Goal: Navigation & Orientation: Go to known website

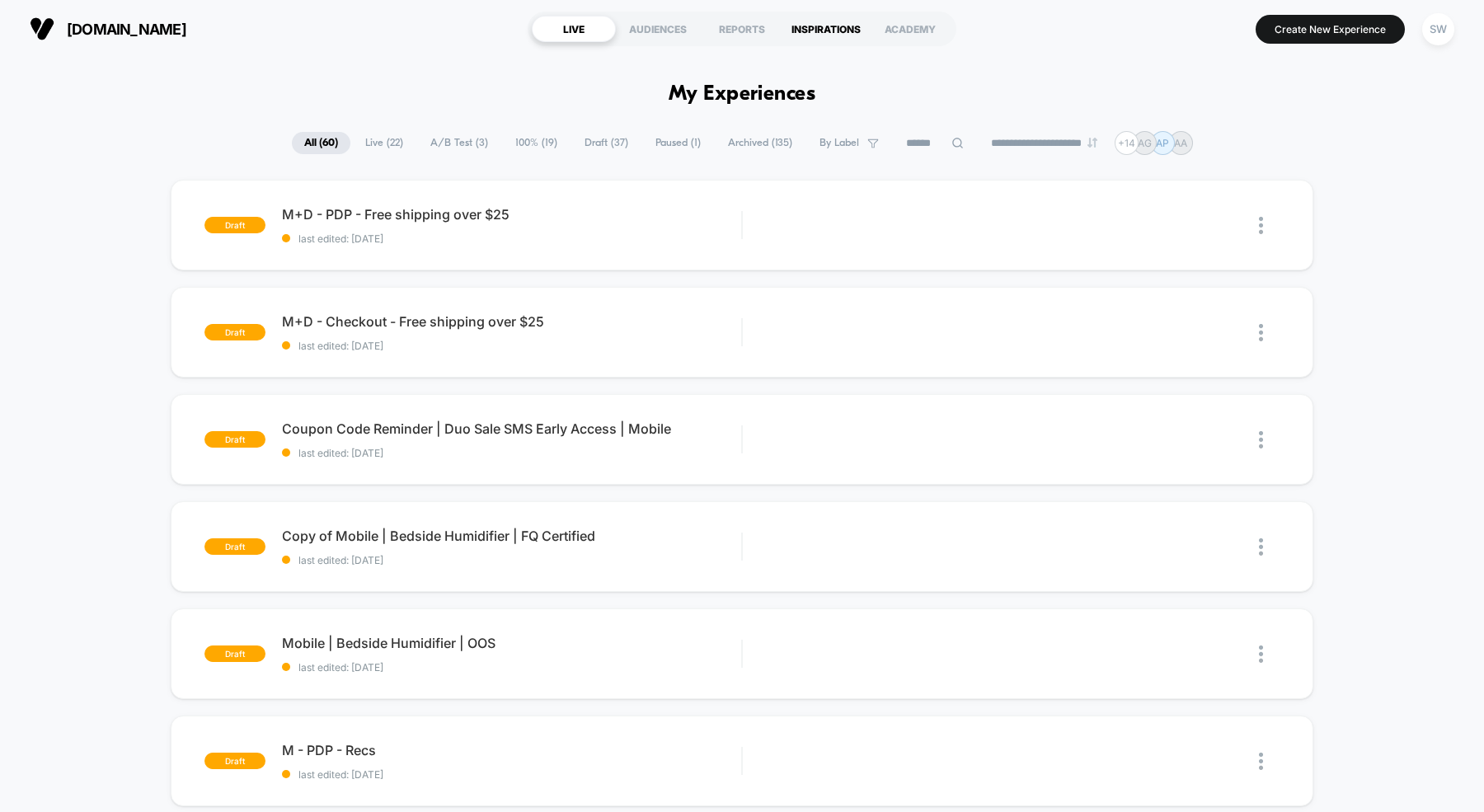
click at [832, 23] on div "INSPIRATIONS" at bounding box center [825, 29] width 84 height 26
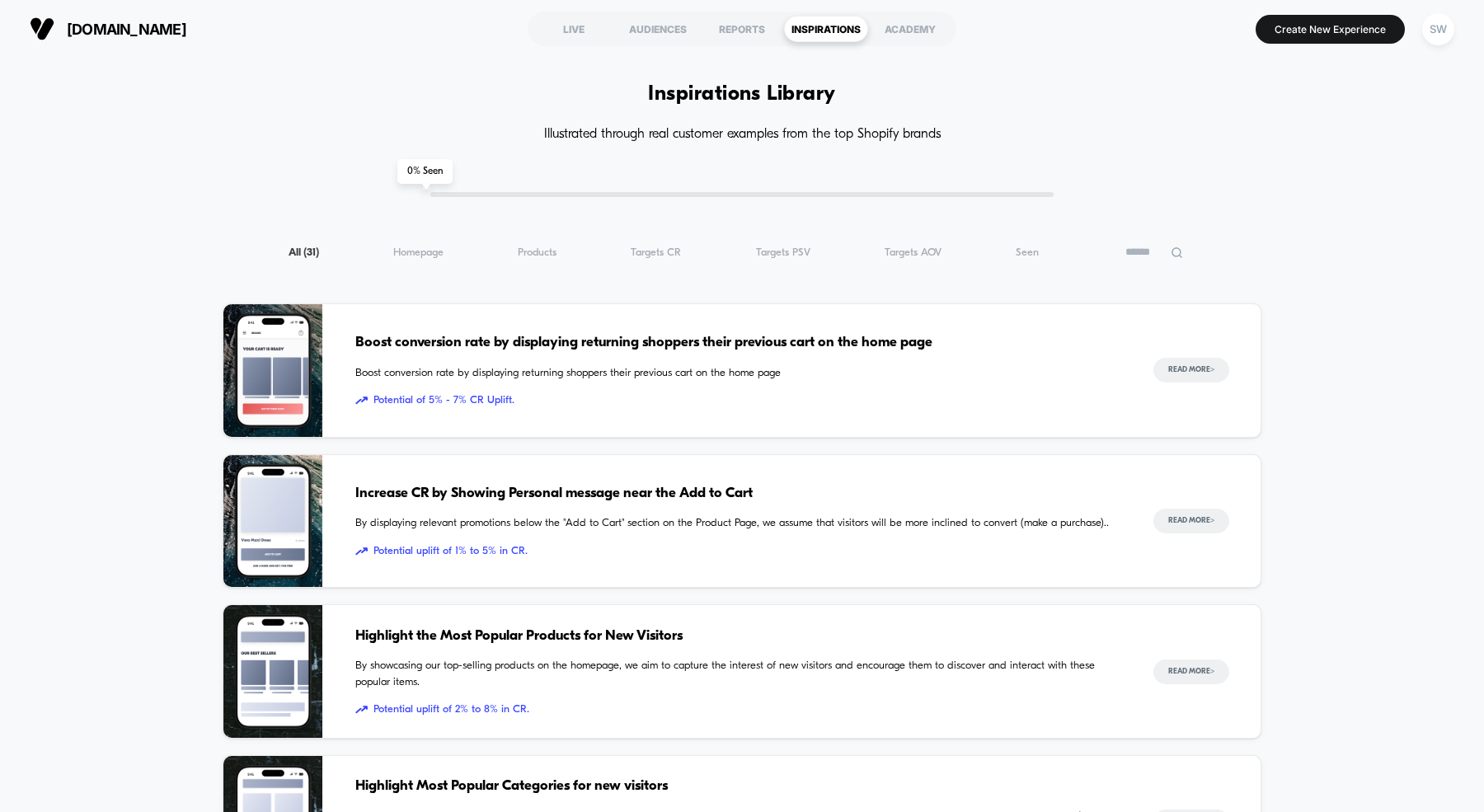
click at [96, 28] on span "[DOMAIN_NAME]" at bounding box center [126, 29] width 119 height 18
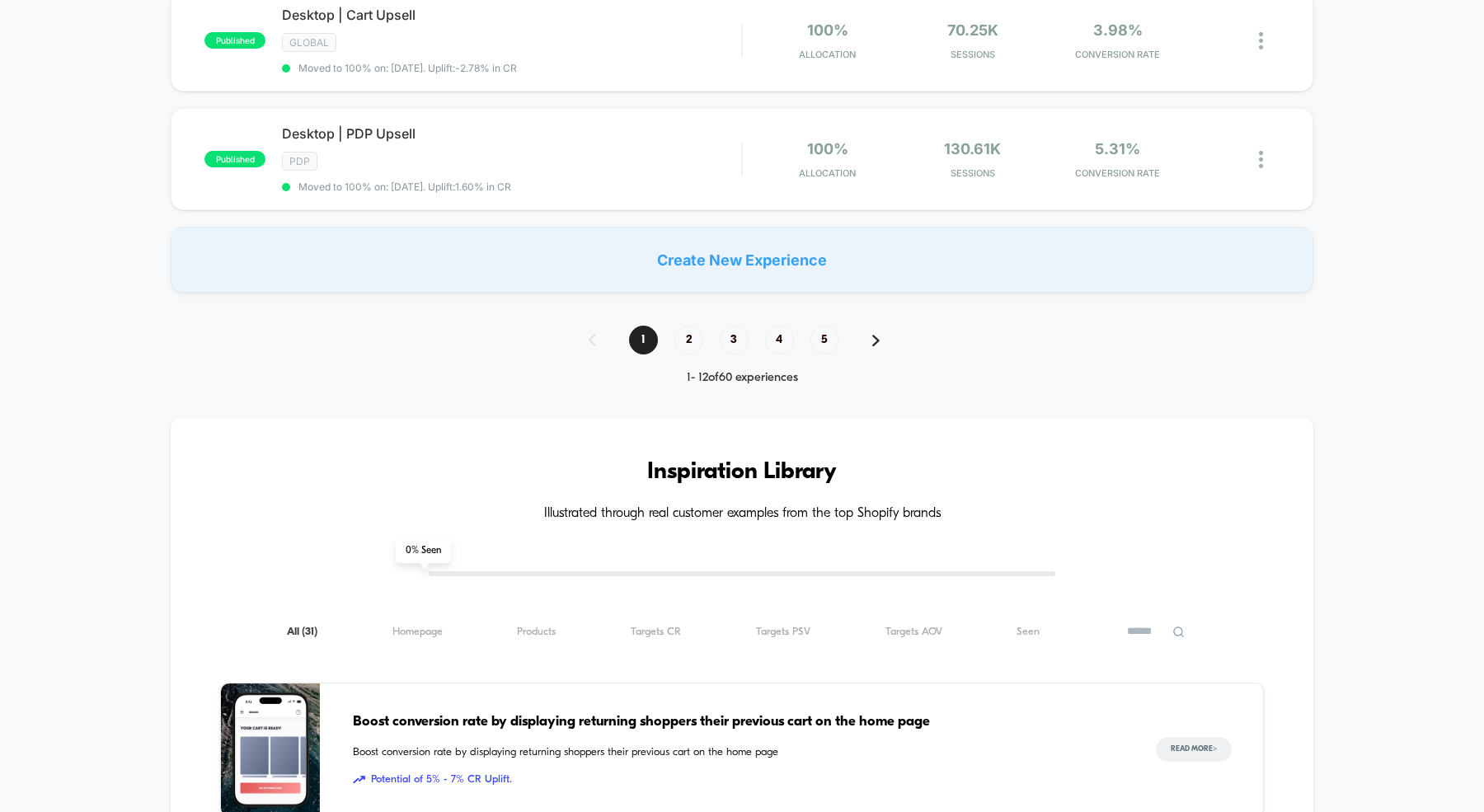
scroll to position [1328, 0]
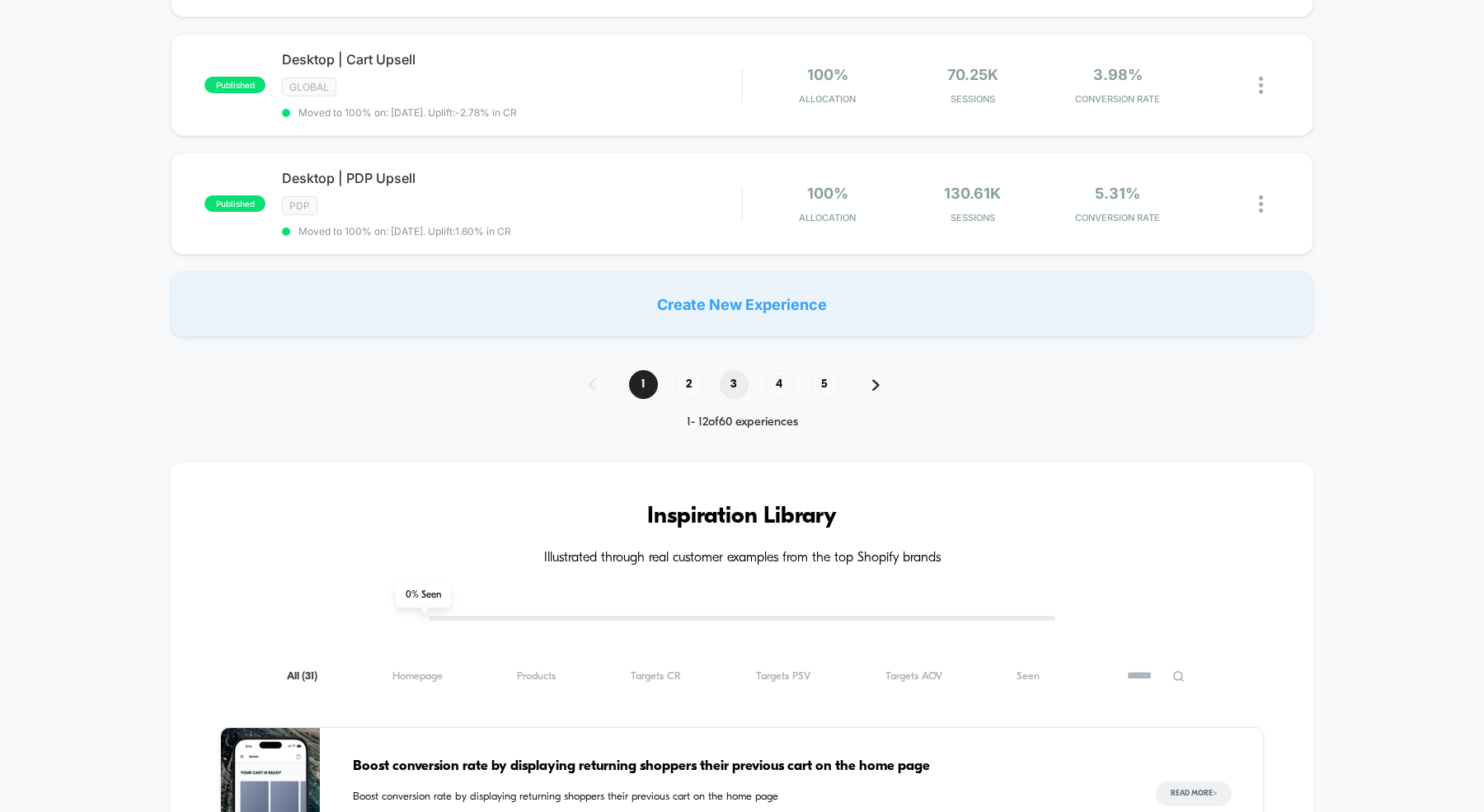
click at [732, 370] on span "3" at bounding box center [734, 384] width 29 height 29
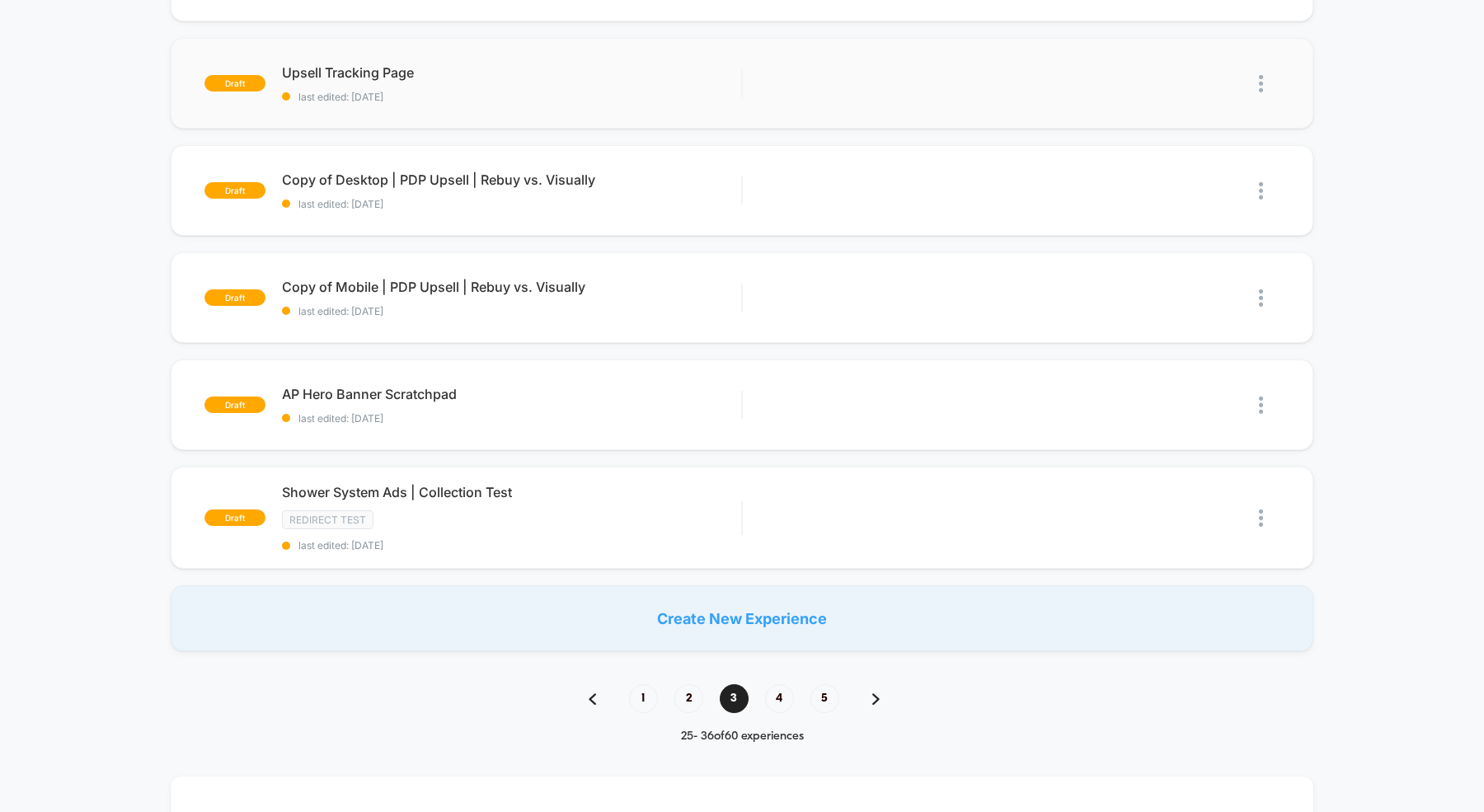
scroll to position [927, 0]
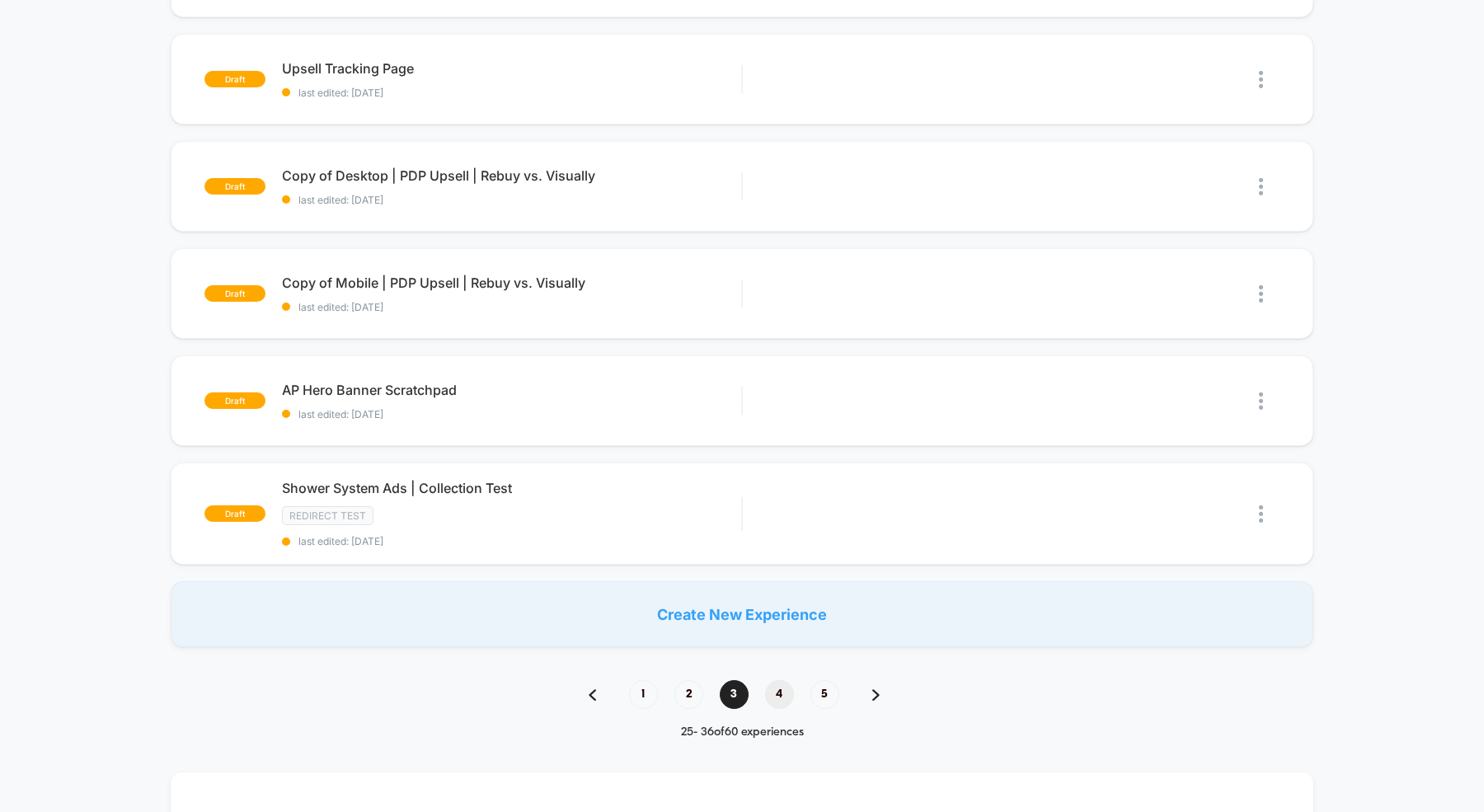
click at [766, 681] on span "4" at bounding box center [779, 693] width 29 height 29
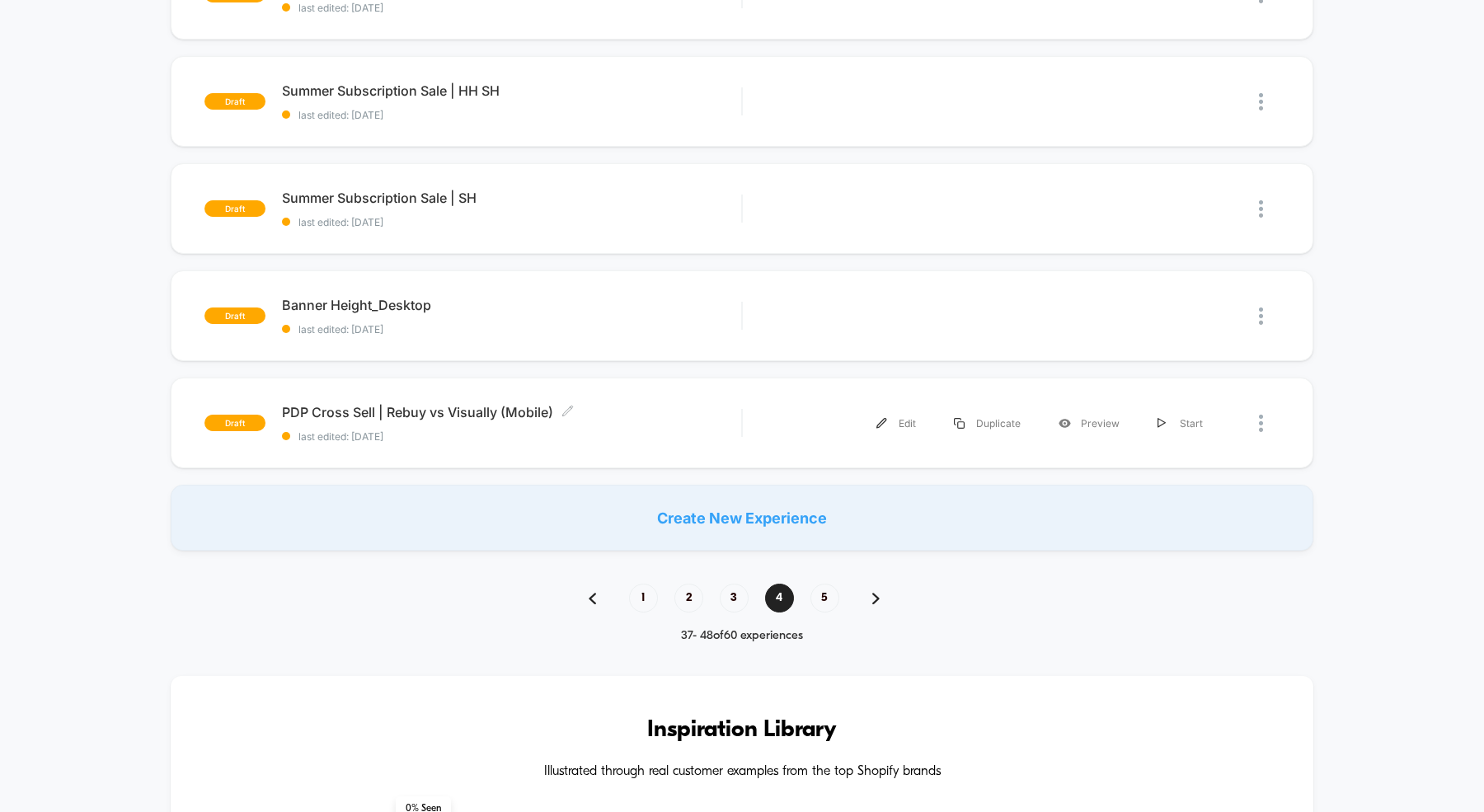
scroll to position [1031, 0]
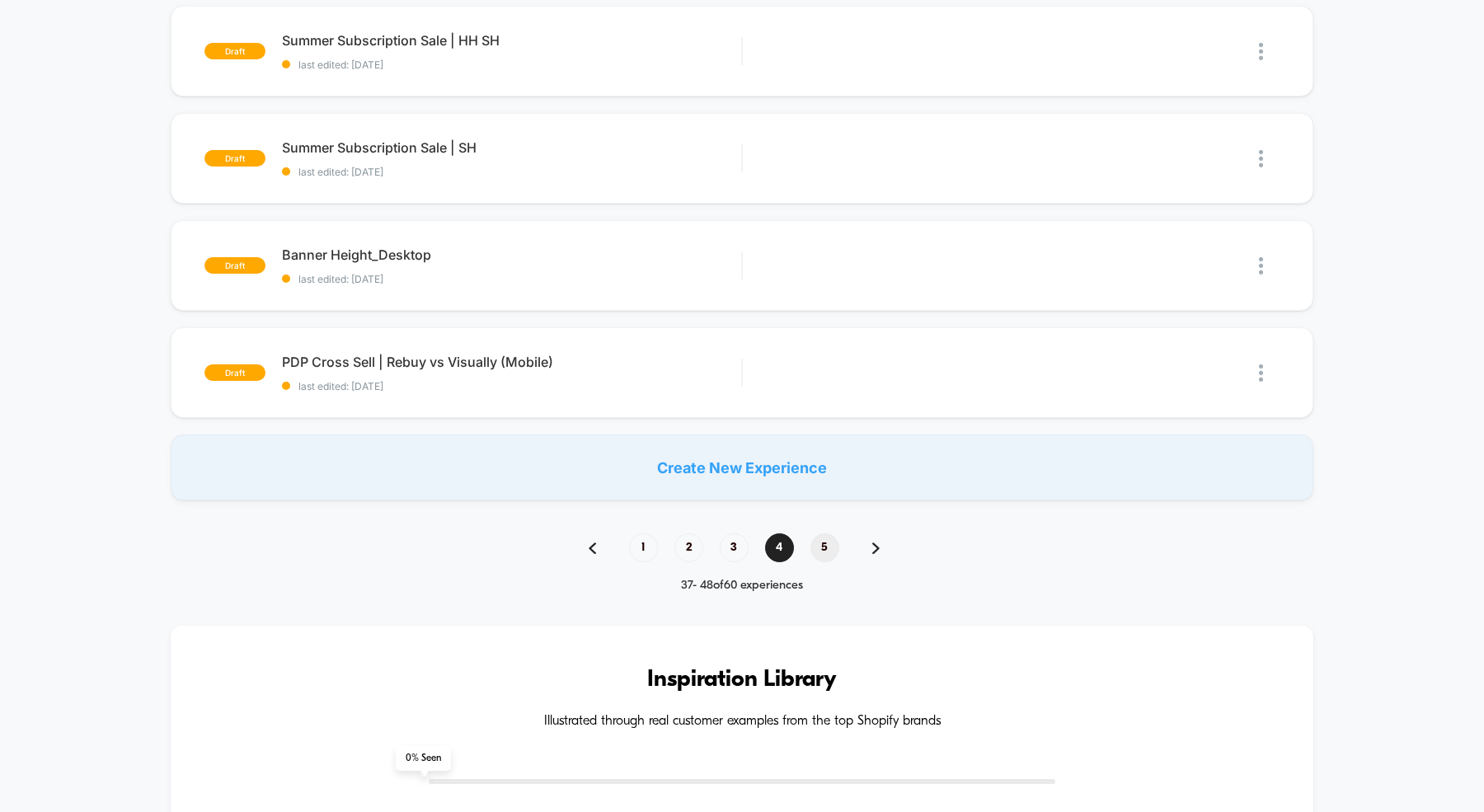
click at [823, 547] on span "5" at bounding box center [824, 547] width 29 height 29
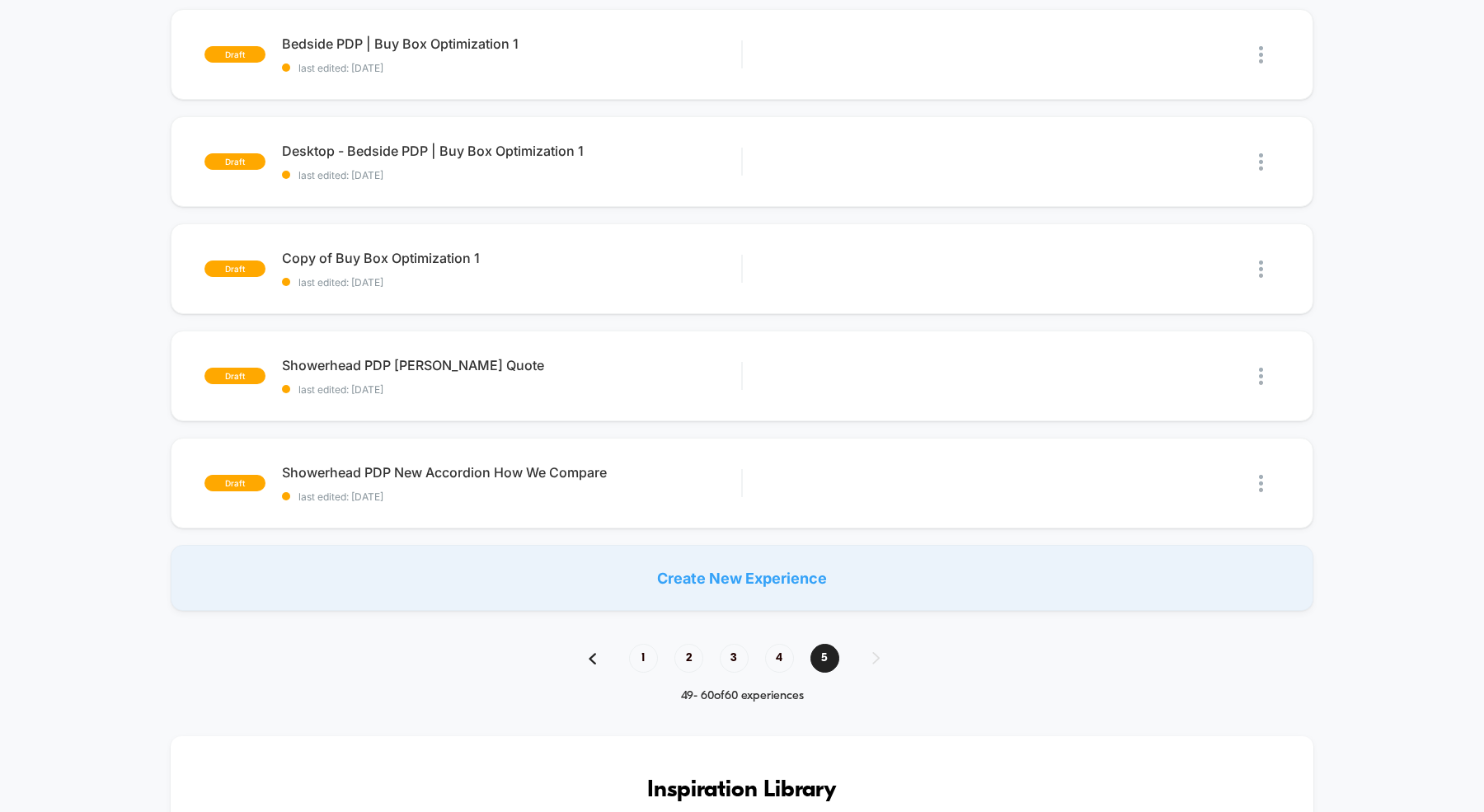
scroll to position [971, 0]
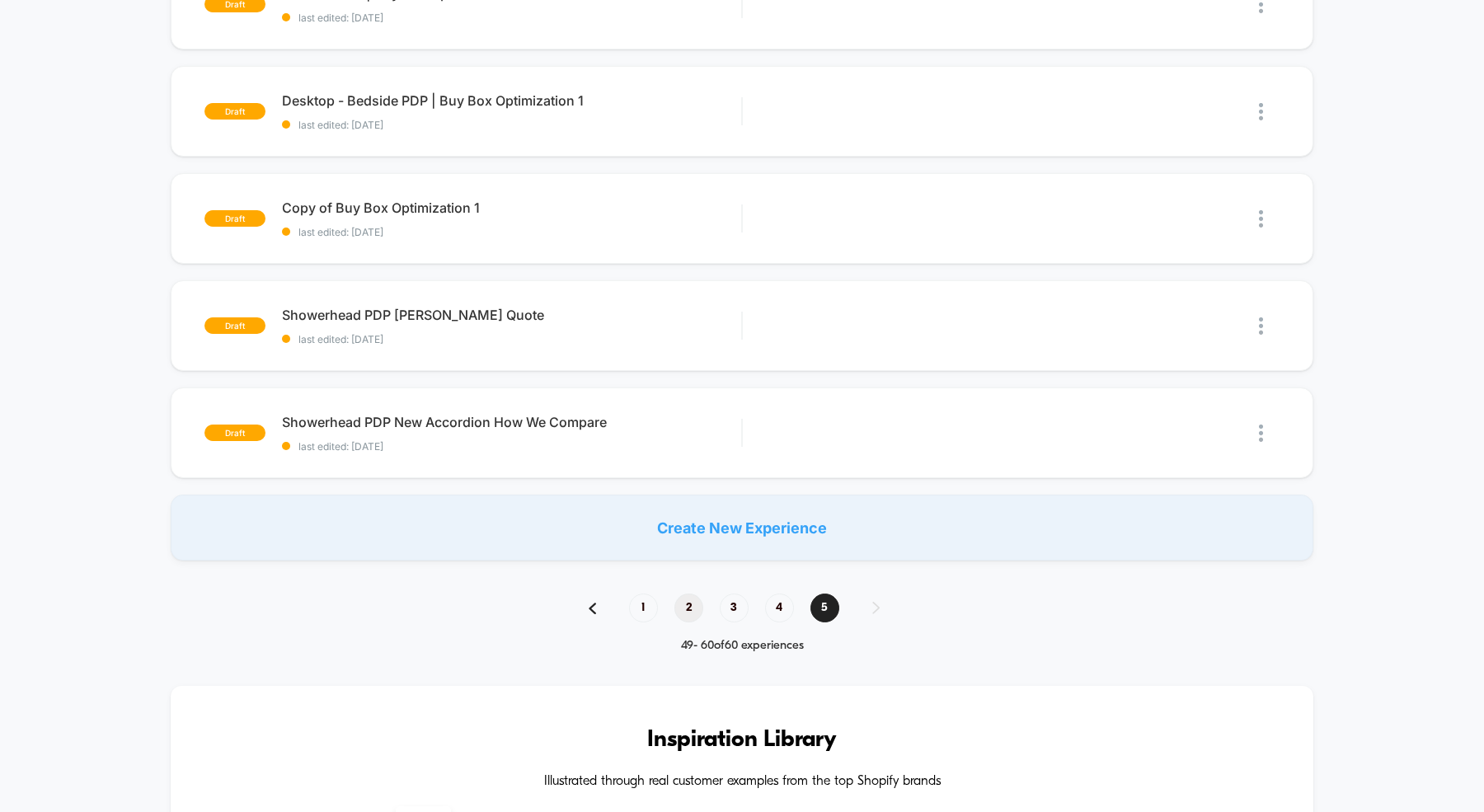
click at [691, 608] on span "2" at bounding box center [688, 607] width 29 height 29
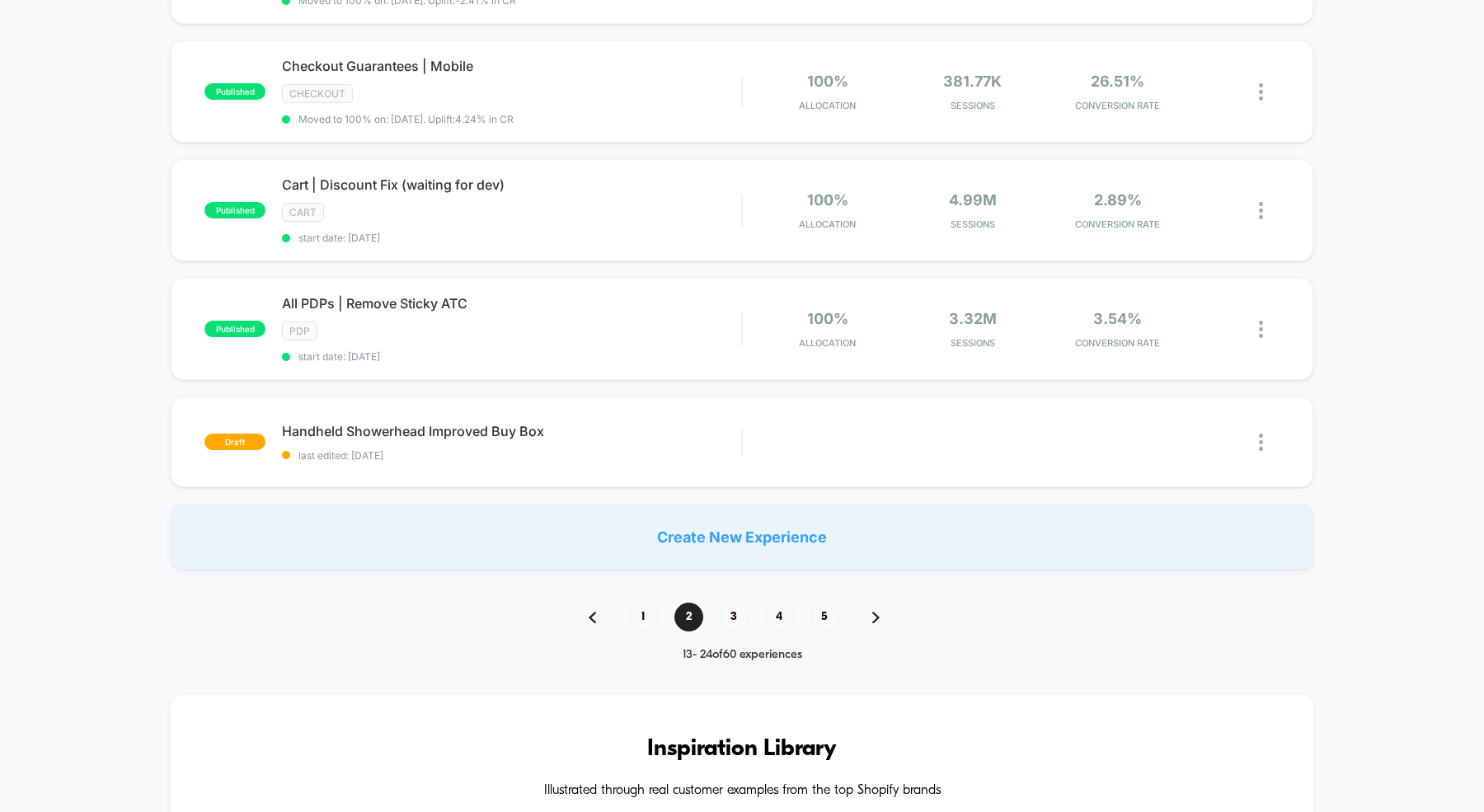
scroll to position [1098, 0]
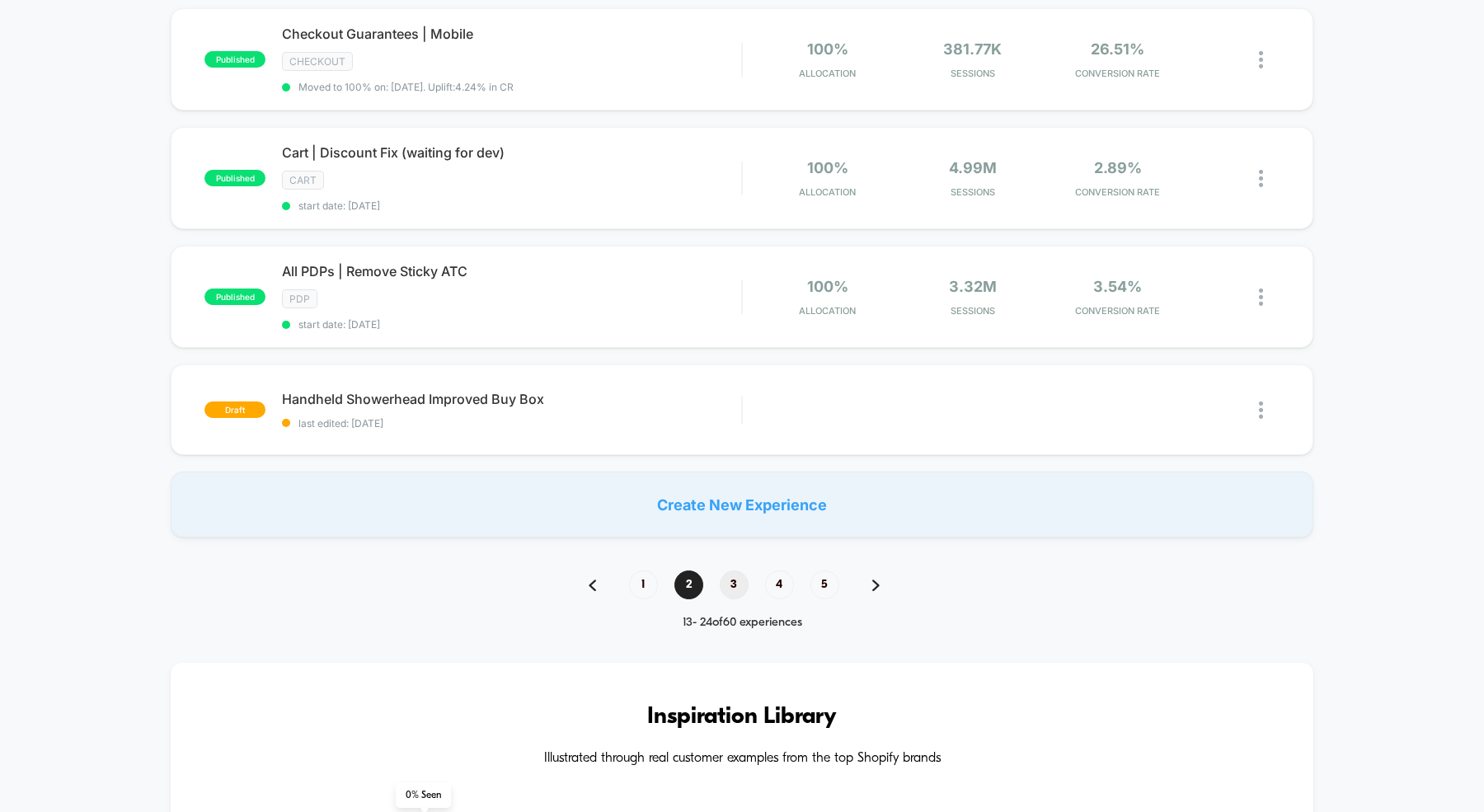
click at [730, 570] on span "3" at bounding box center [734, 584] width 29 height 29
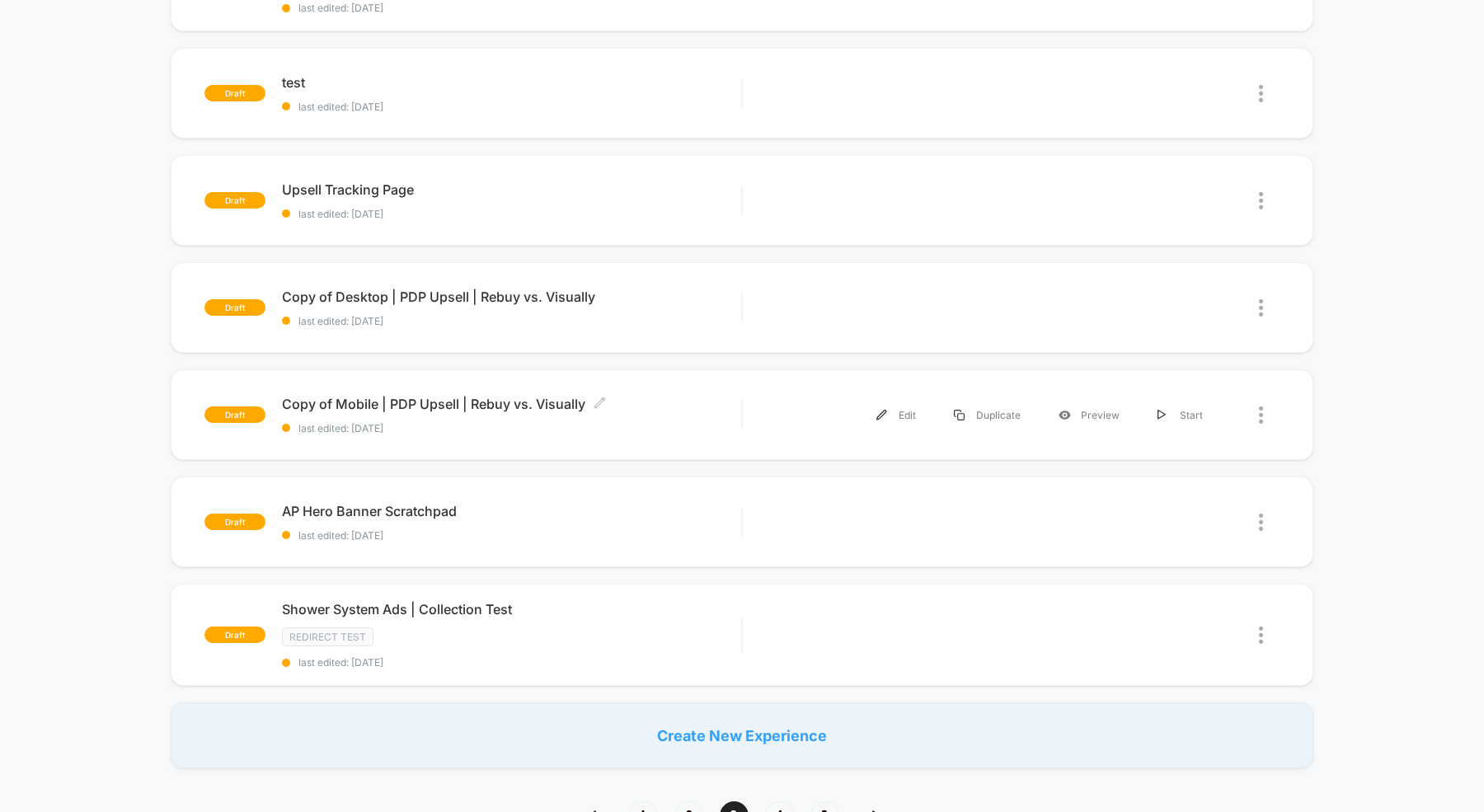
scroll to position [983, 0]
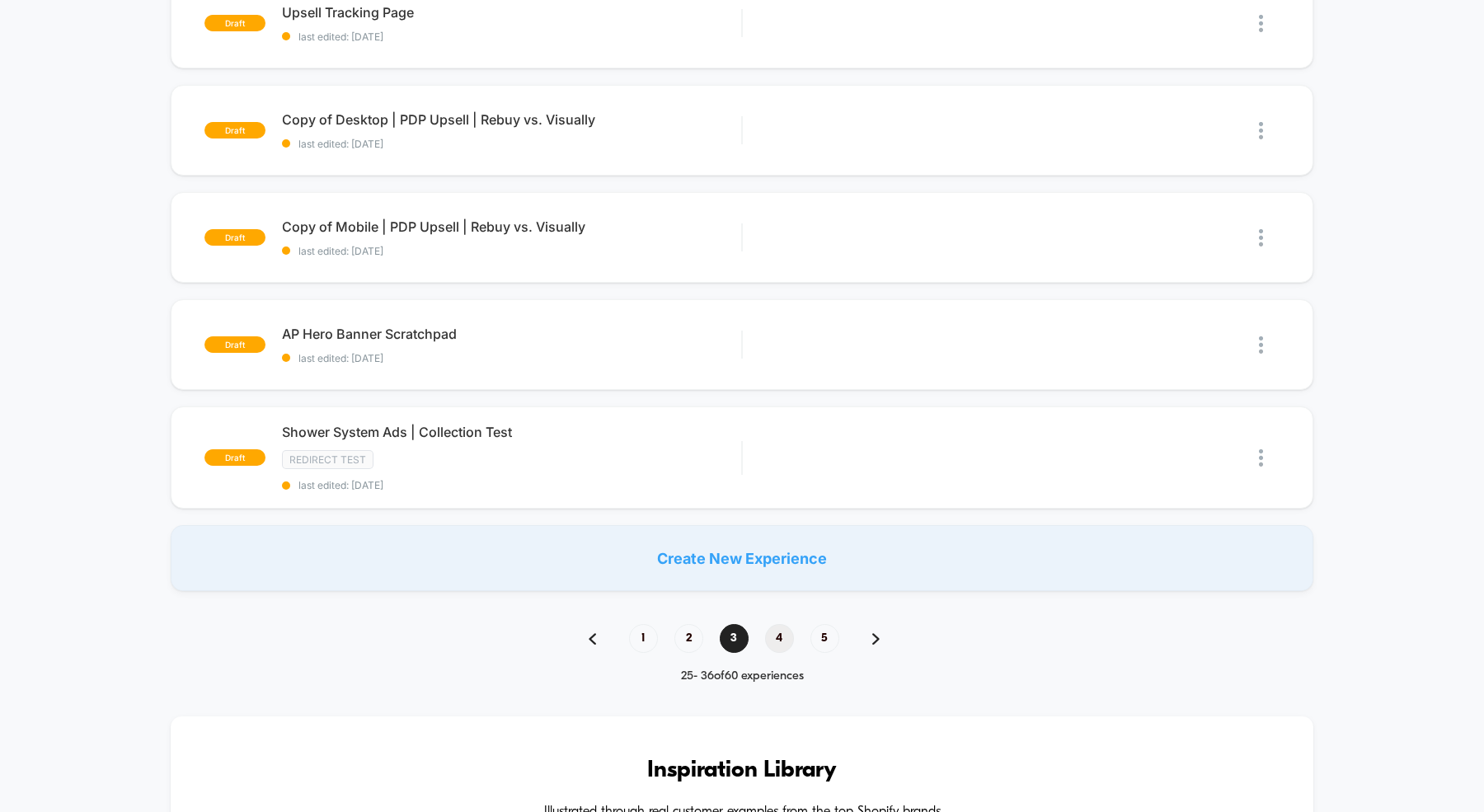
click at [766, 629] on span "4" at bounding box center [779, 638] width 29 height 29
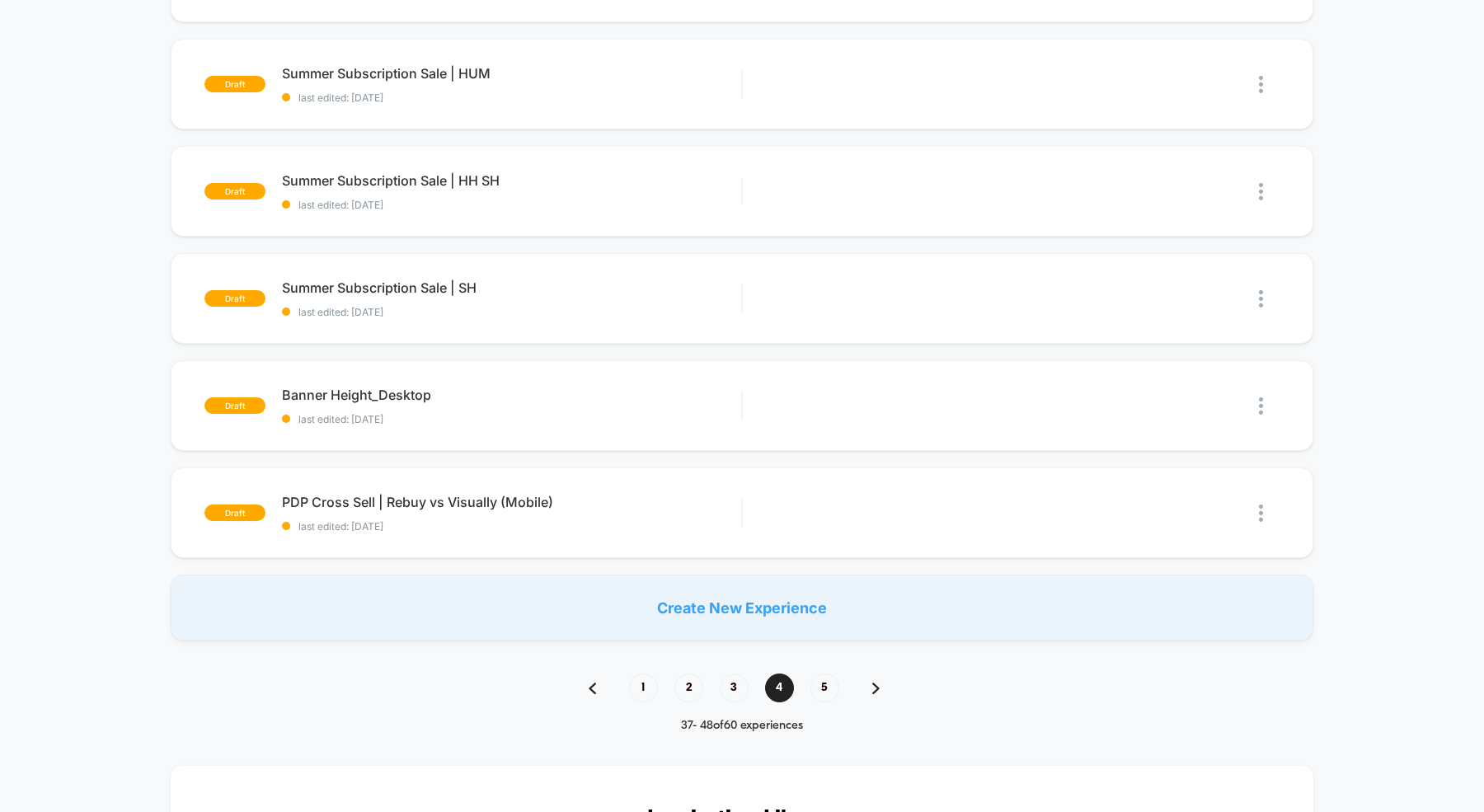
scroll to position [901, 0]
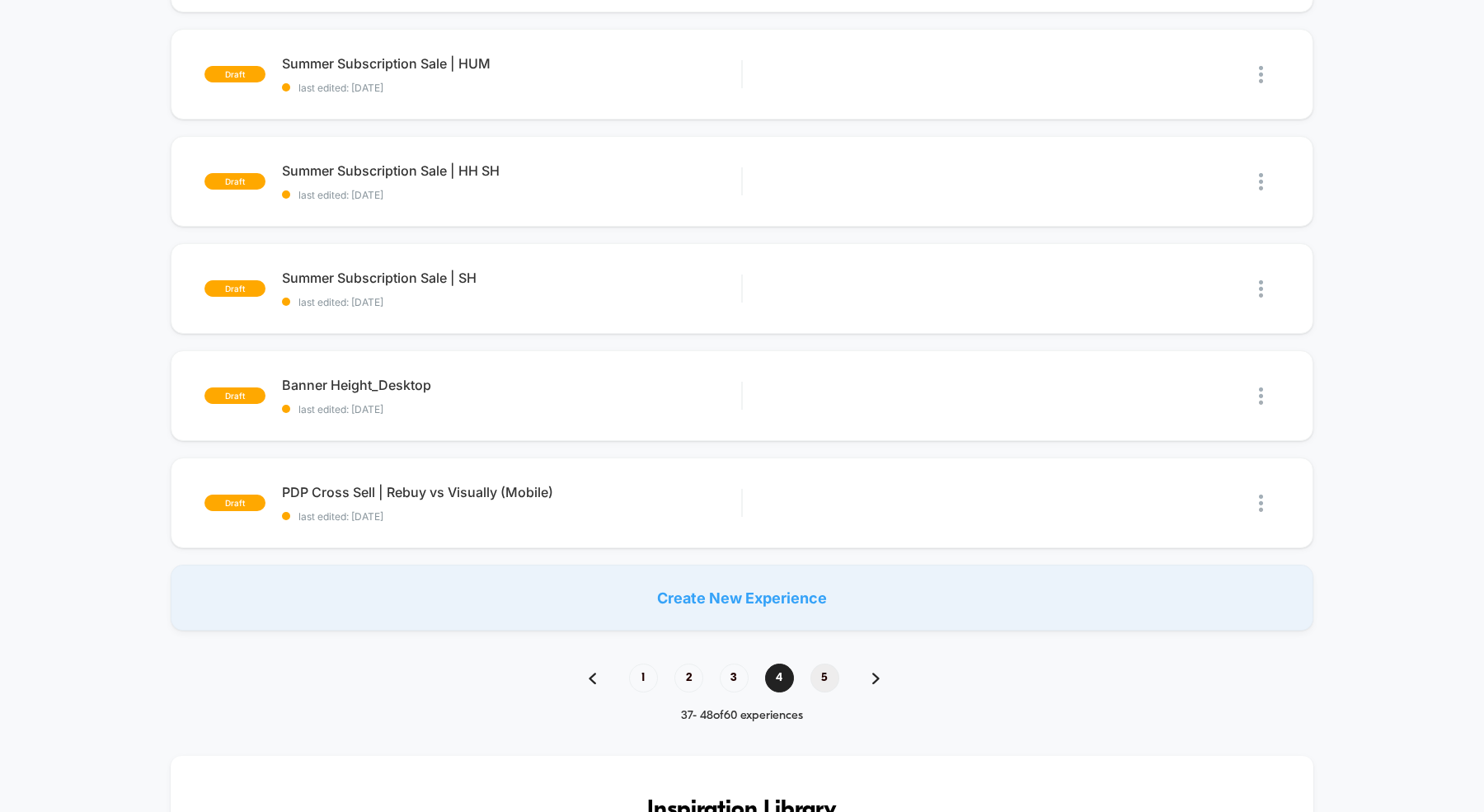
click at [823, 676] on span "5" at bounding box center [824, 678] width 29 height 29
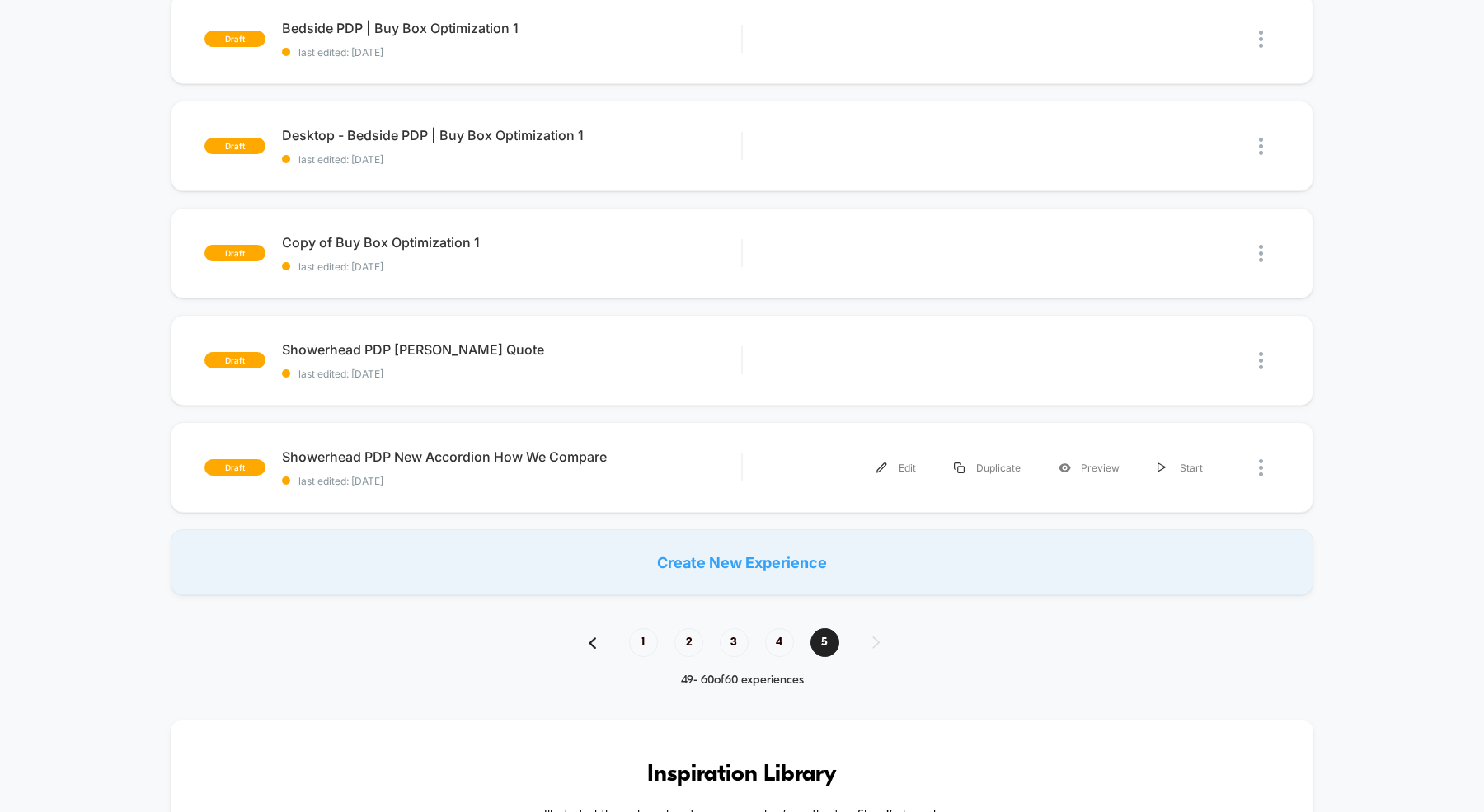
scroll to position [941, 0]
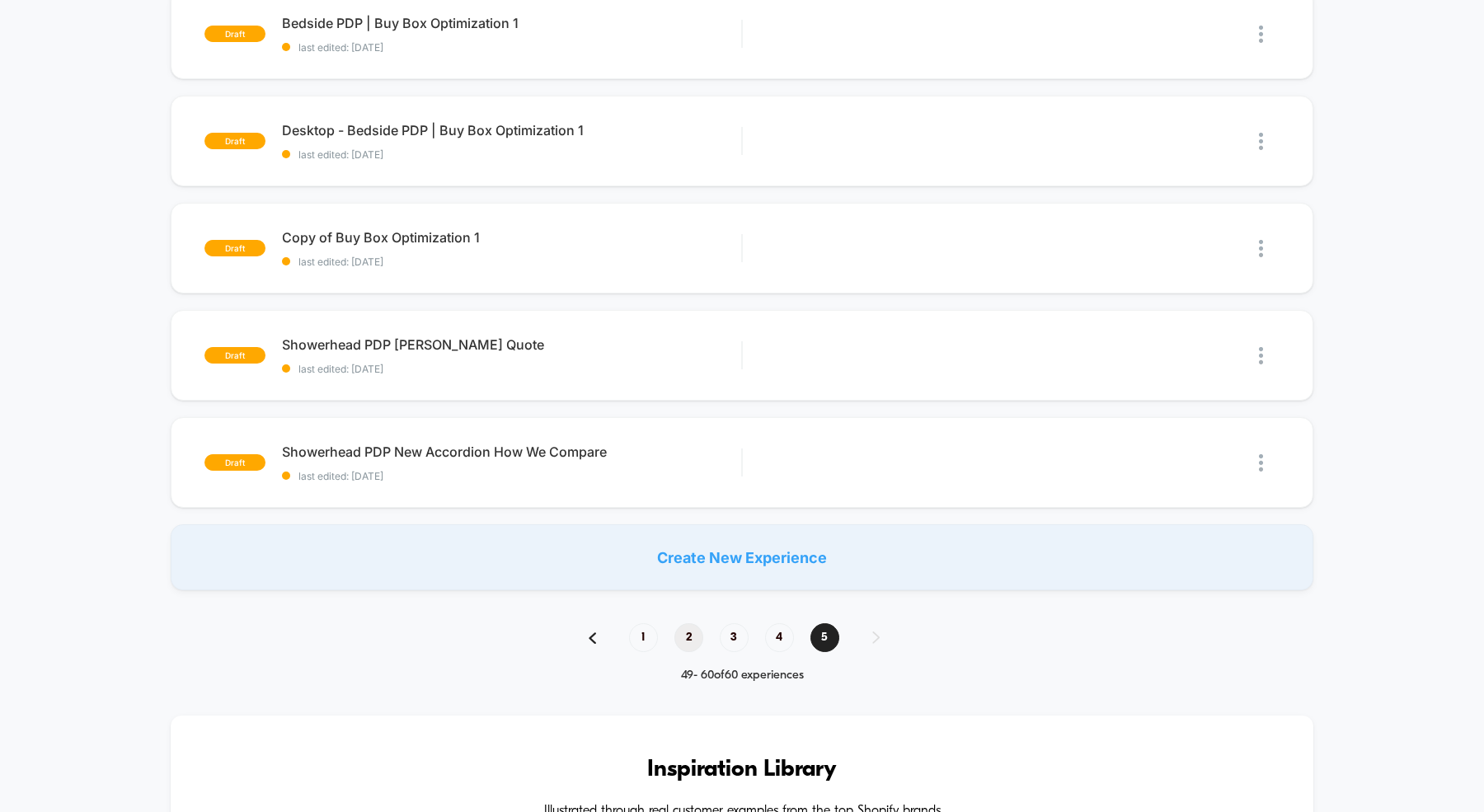
click at [698, 643] on span "2" at bounding box center [688, 637] width 29 height 29
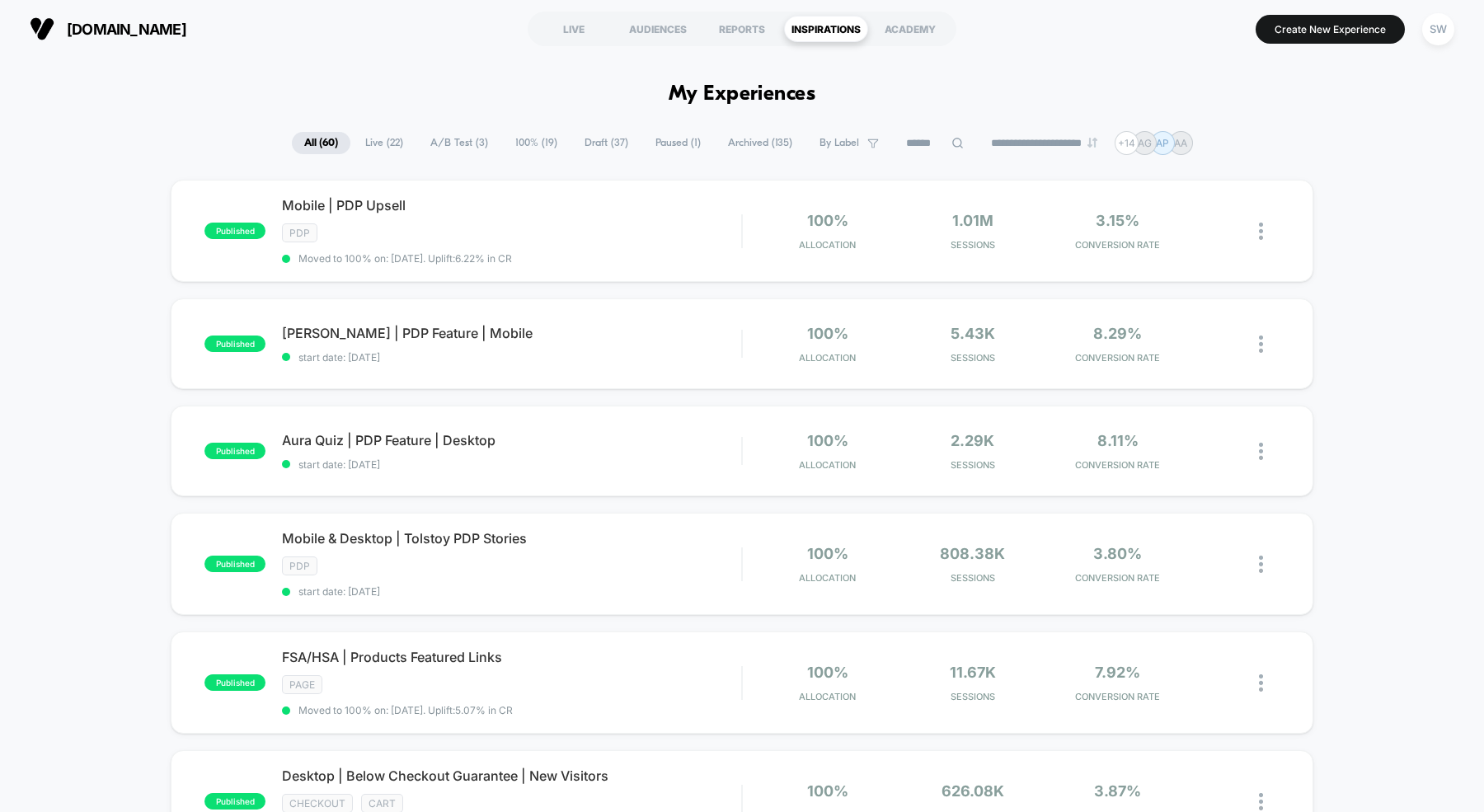
scroll to position [958, 0]
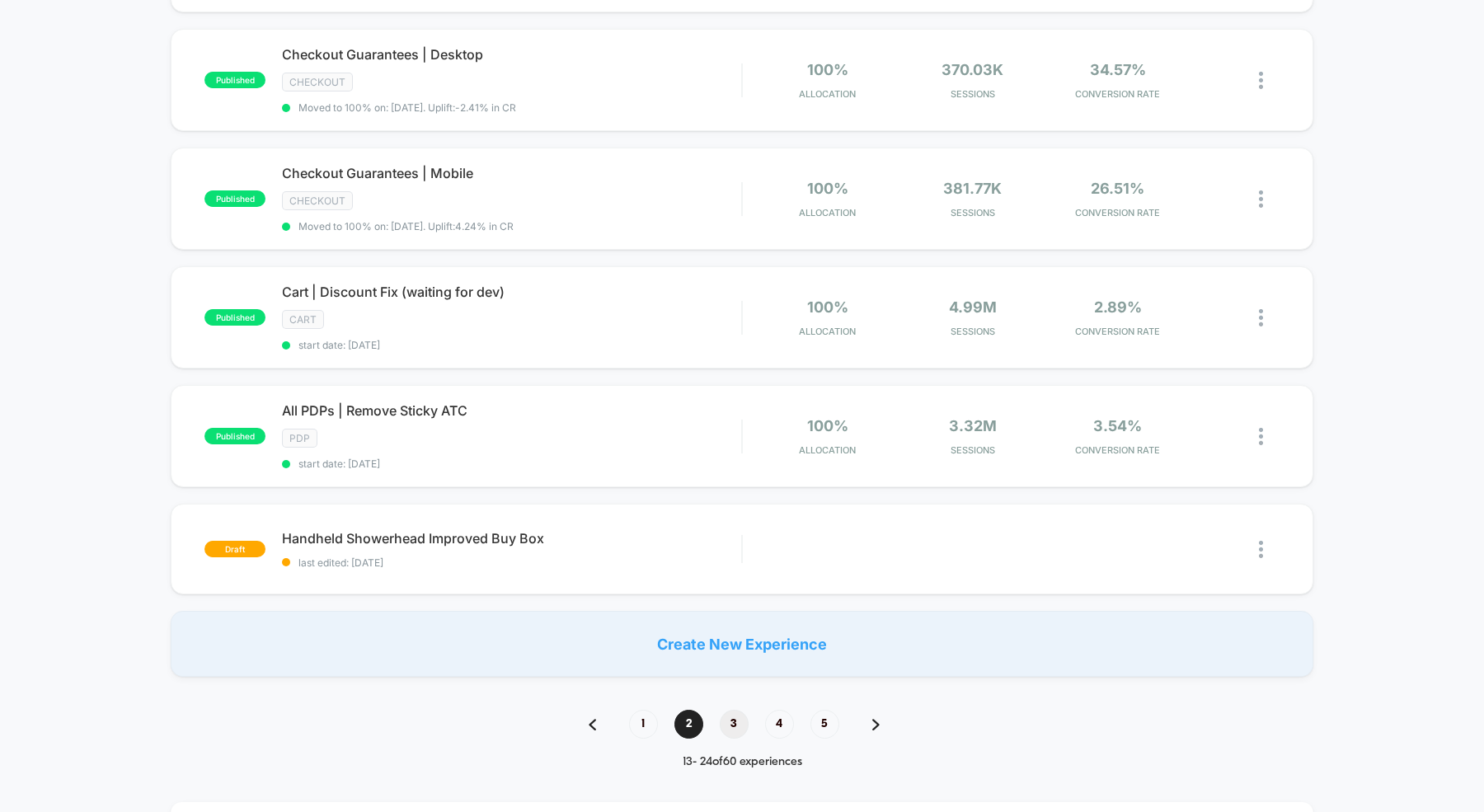
click at [739, 715] on span "3" at bounding box center [734, 723] width 29 height 29
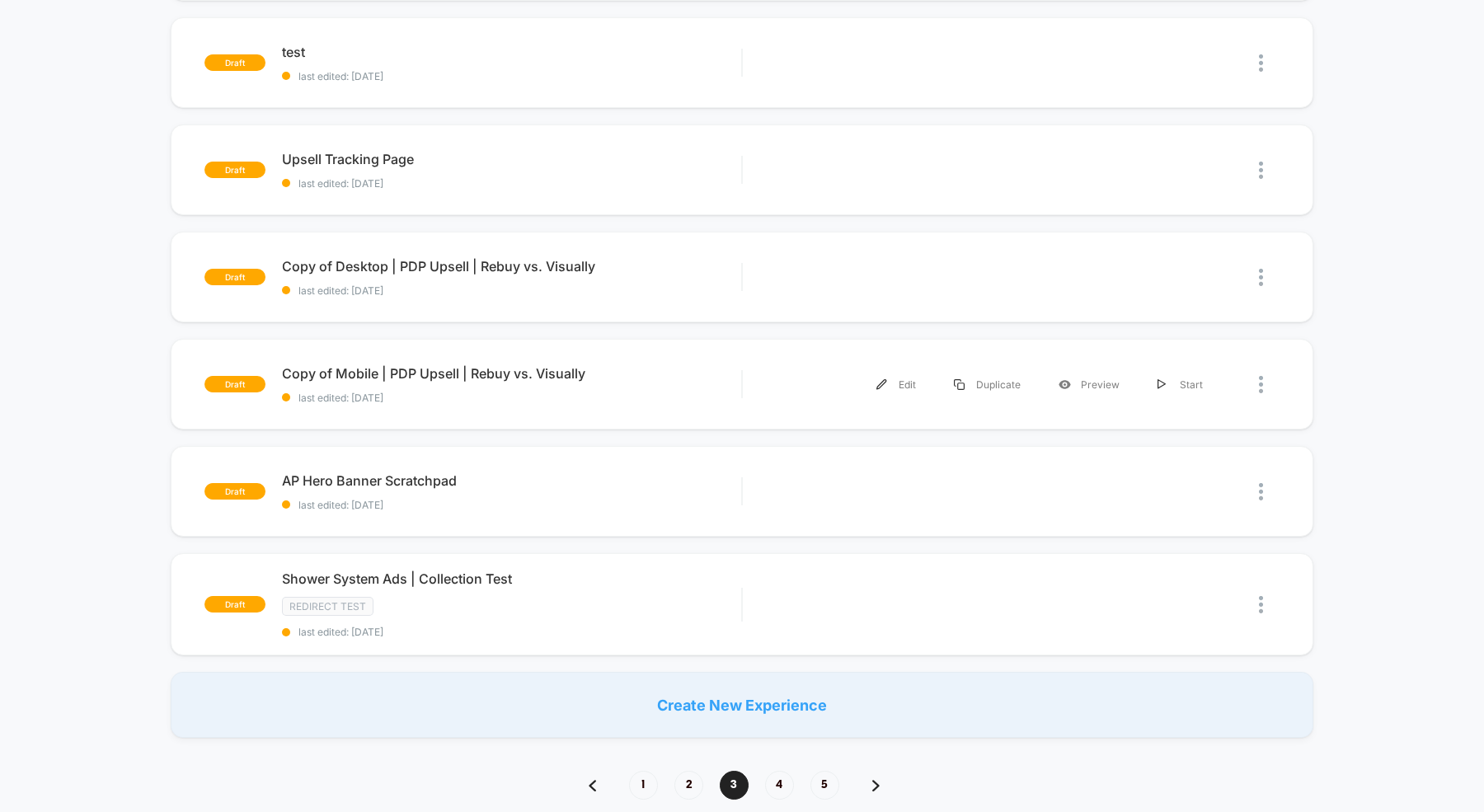
scroll to position [70, 0]
